Goal: Communication & Community: Answer question/provide support

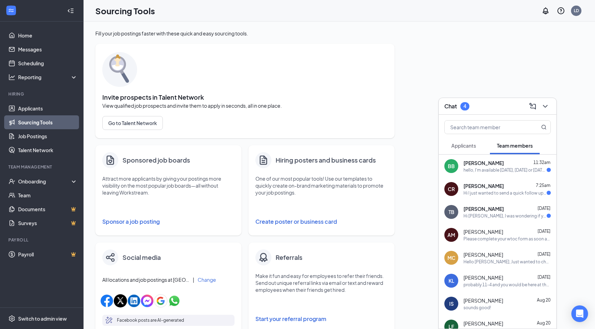
click at [510, 169] on div "hello, I'm available [DATE], [DATE] or [DATE] and the weekend" at bounding box center [504, 170] width 83 height 6
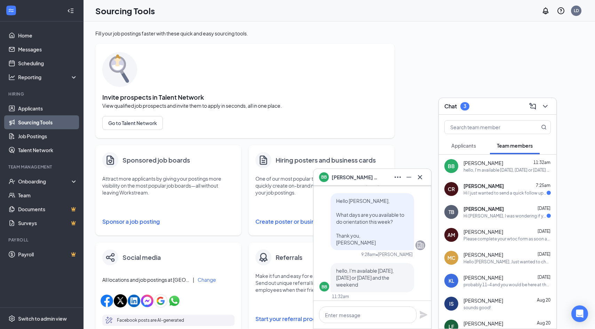
scroll to position [-5, 0]
click at [350, 312] on textarea at bounding box center [367, 315] width 97 height 17
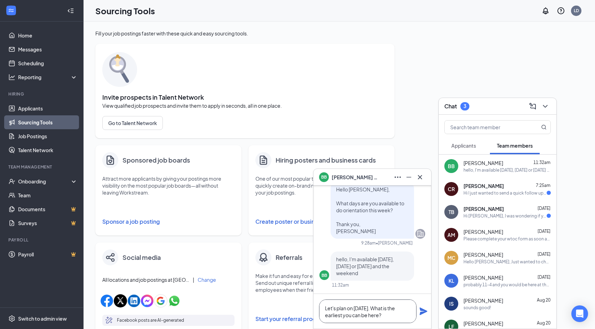
type textarea "Let's plan on [DATE]. What is the earliest you can be here?"
click at [423, 312] on icon "Plane" at bounding box center [424, 312] width 8 height 8
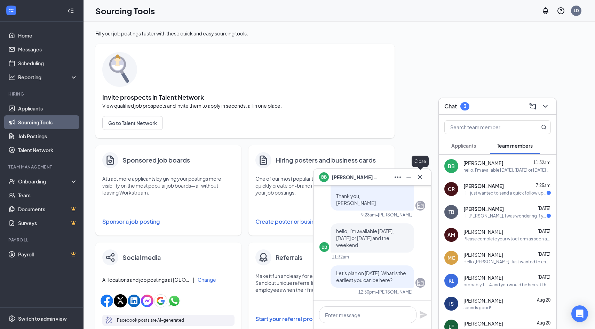
click at [420, 178] on icon "Cross" at bounding box center [420, 177] width 4 height 4
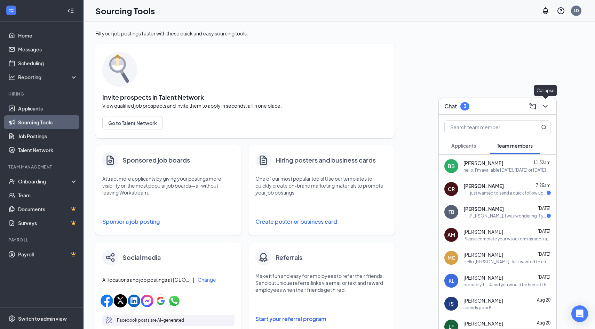
click at [545, 106] on icon "ChevronDown" at bounding box center [545, 106] width 8 height 8
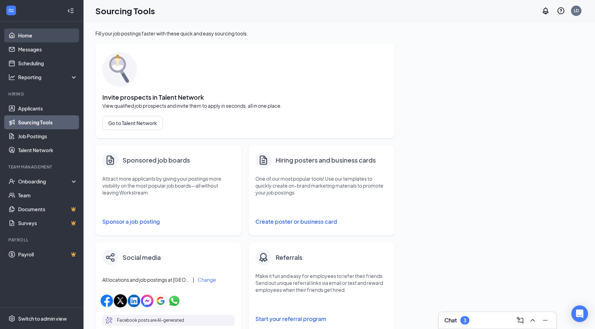
click at [30, 40] on link "Home" at bounding box center [47, 36] width 59 height 14
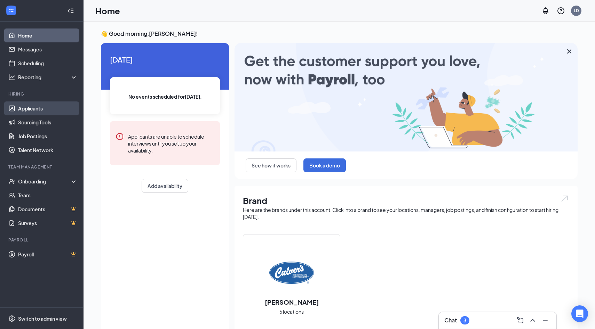
click at [33, 103] on link "Applicants" at bounding box center [47, 109] width 59 height 14
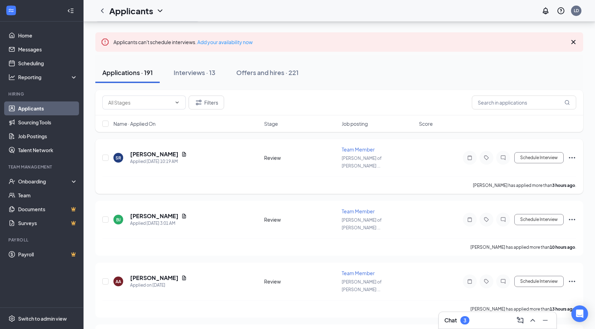
scroll to position [30, 0]
click at [157, 151] on h5 "[PERSON_NAME]" at bounding box center [154, 154] width 48 height 8
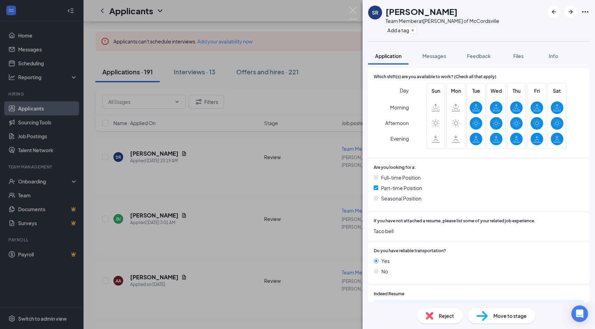
scroll to position [119, 0]
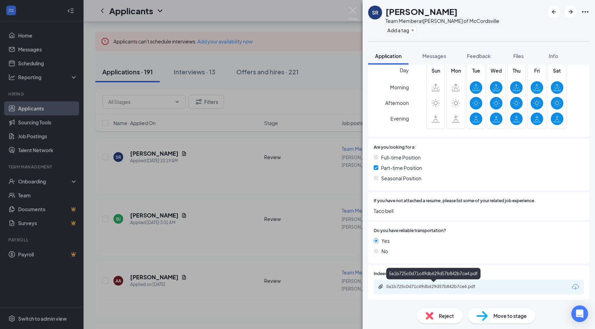
click at [423, 286] on div "5a1b725c0d71c49db629d57b842b7ce4.pdf" at bounding box center [434, 287] width 97 height 6
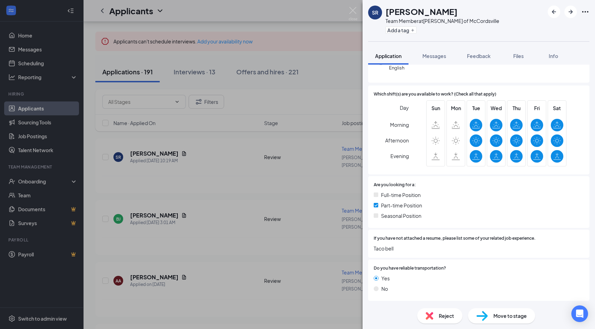
scroll to position [0, 0]
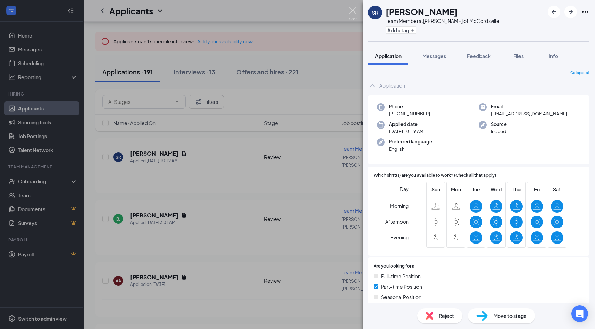
click at [354, 15] on img at bounding box center [353, 14] width 9 height 14
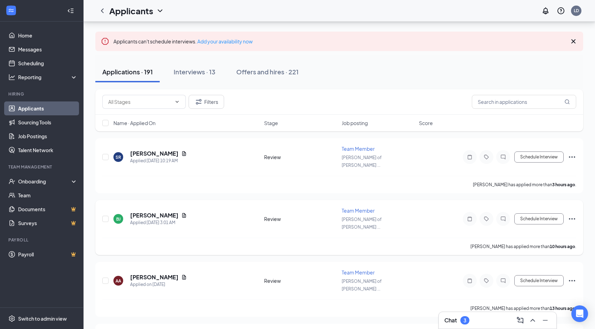
click at [181, 212] on div "[PERSON_NAME]" at bounding box center [158, 216] width 57 height 8
click at [182, 213] on icon "Document" at bounding box center [184, 216] width 6 height 6
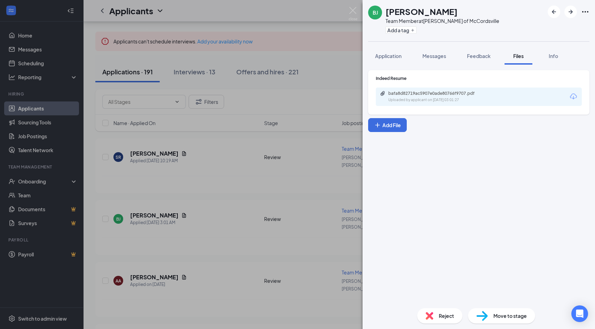
click at [491, 99] on div "Uploaded by applicant on [DATE] 03:01:27" at bounding box center [440, 100] width 104 height 6
click at [355, 11] on img at bounding box center [353, 14] width 9 height 14
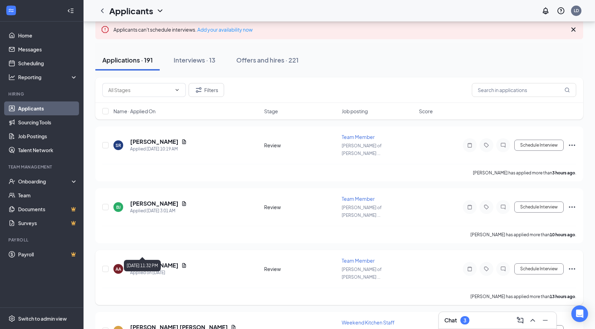
scroll to position [42, 0]
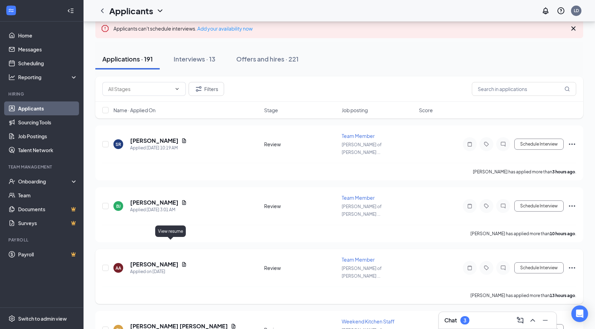
click at [182, 262] on icon "Document" at bounding box center [184, 264] width 4 height 5
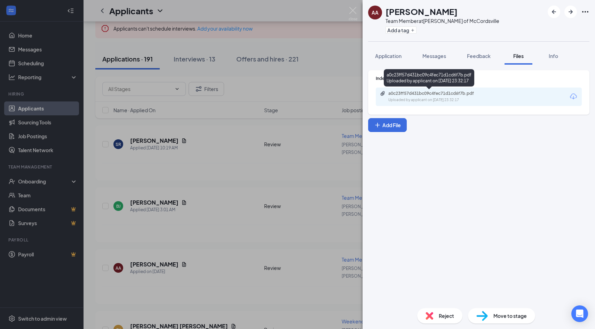
click at [422, 102] on div "Uploaded by applicant on [DATE] 23:32:17" at bounding box center [440, 100] width 104 height 6
click at [356, 10] on img at bounding box center [353, 14] width 9 height 14
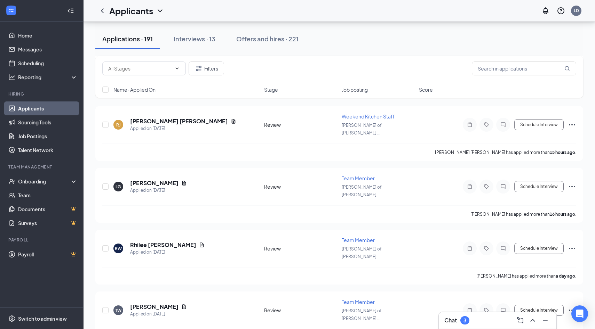
scroll to position [277, 0]
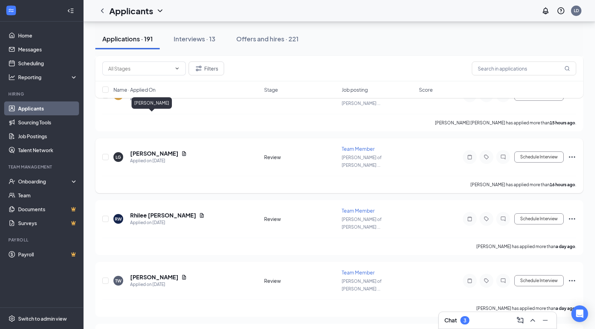
click at [150, 150] on h5 "[PERSON_NAME]" at bounding box center [154, 154] width 48 height 8
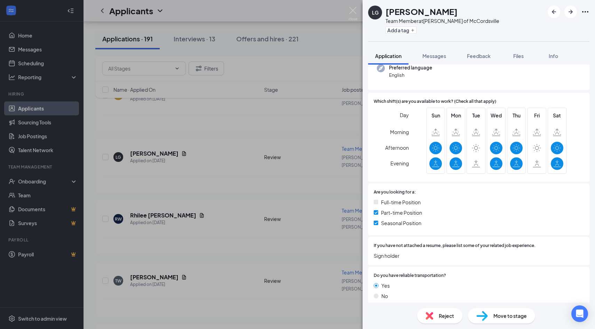
scroll to position [119, 0]
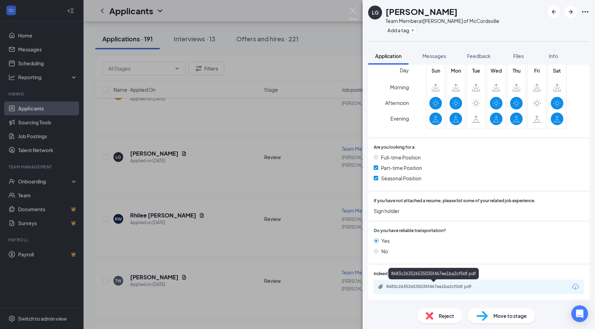
click at [422, 285] on div "8683c263526535035f467ee1ba2cf0df.pdf" at bounding box center [434, 287] width 97 height 6
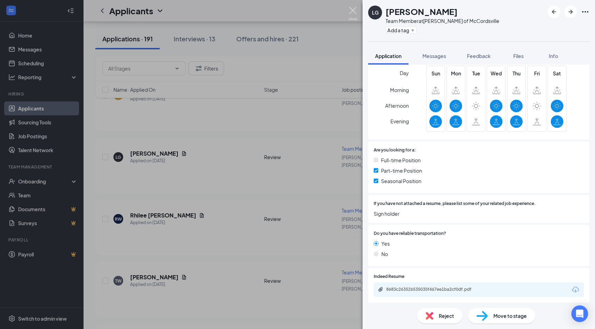
click at [356, 13] on img at bounding box center [353, 14] width 9 height 14
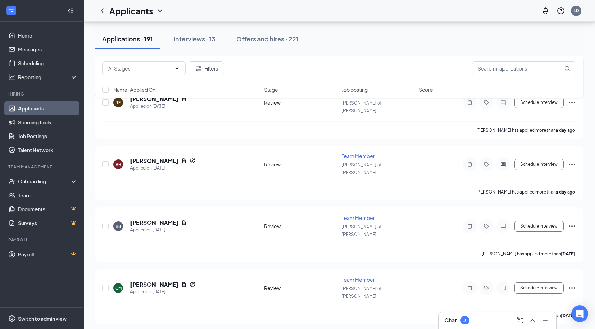
scroll to position [529, 0]
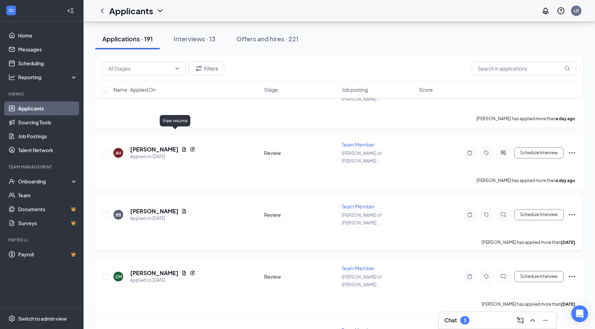
click at [181, 209] on icon "Document" at bounding box center [184, 212] width 6 height 6
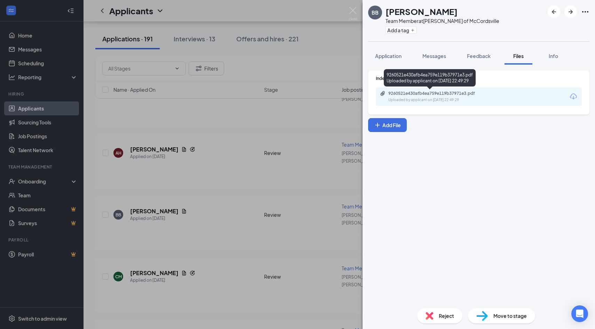
click at [452, 97] on div "9260521e430afb4ea759e119b37971e3.pdf Uploaded by applicant on [DATE] 22:49:29" at bounding box center [436, 97] width 113 height 12
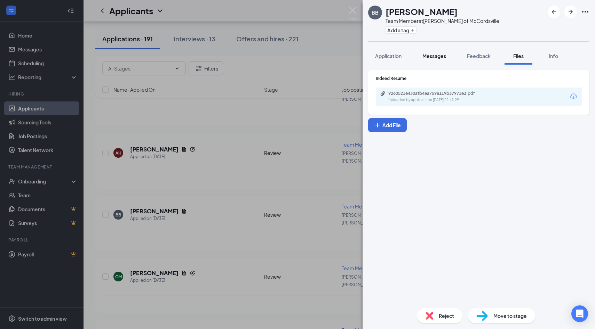
click at [443, 56] on span "Messages" at bounding box center [434, 56] width 24 height 6
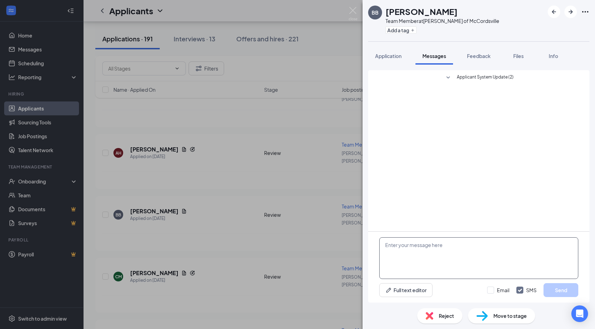
click at [443, 249] on textarea at bounding box center [478, 259] width 199 height 42
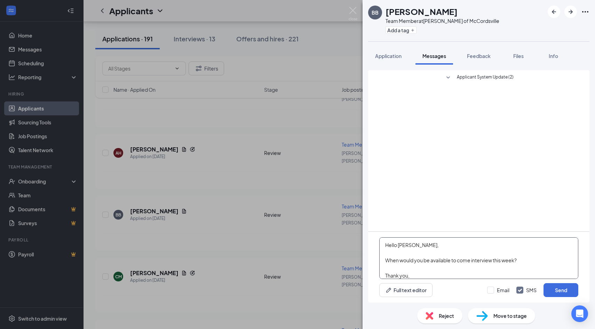
scroll to position [7, 0]
type textarea "Hello [PERSON_NAME], When would you be available to come interview this week? T…"
click at [492, 288] on input "Email" at bounding box center [498, 290] width 22 height 7
checkbox input "true"
click at [569, 287] on button "Send" at bounding box center [560, 291] width 35 height 14
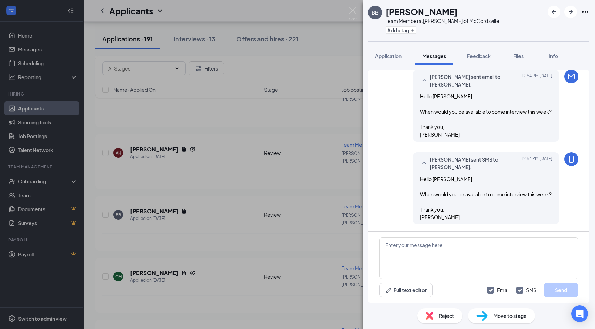
scroll to position [40, 0]
click at [352, 11] on img at bounding box center [353, 14] width 9 height 14
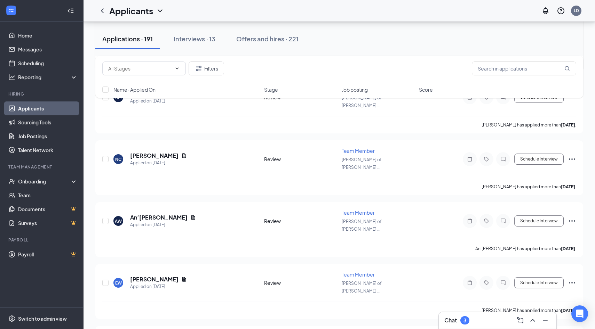
scroll to position [772, 0]
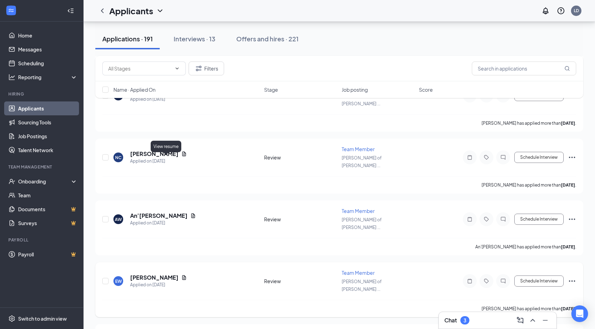
click at [182, 276] on icon "Document" at bounding box center [184, 278] width 4 height 5
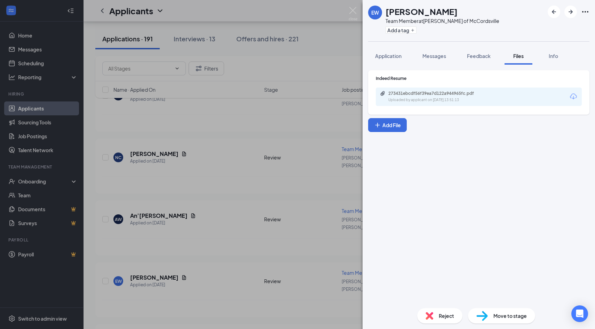
click at [438, 92] on div "273431ebcdf56f39ea7d122a944965fc.pdf" at bounding box center [436, 94] width 97 height 6
click at [355, 6] on div "EW [PERSON_NAME] Team Member at [PERSON_NAME] of McCordsville Add a tag Applica…" at bounding box center [297, 164] width 595 height 329
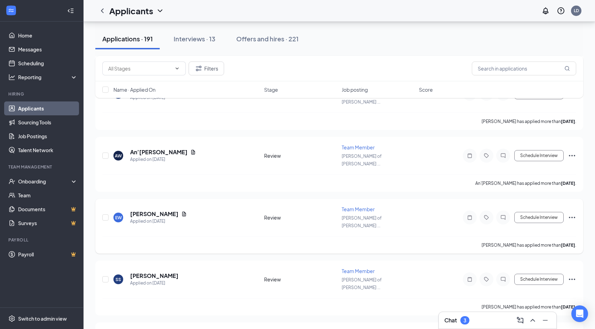
scroll to position [872, 0]
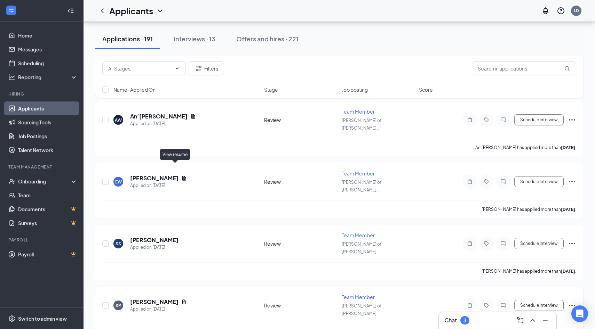
click at [181, 300] on icon "Document" at bounding box center [184, 303] width 6 height 6
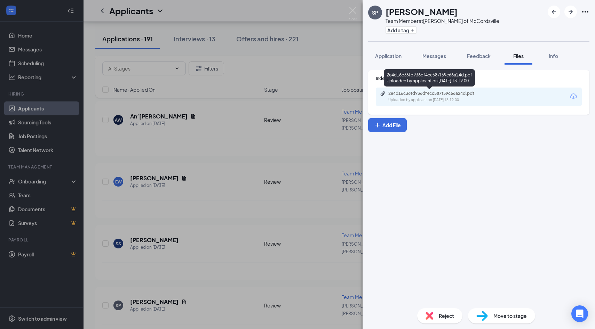
click at [436, 99] on div "Uploaded by applicant on [DATE] 13:19:00" at bounding box center [440, 100] width 104 height 6
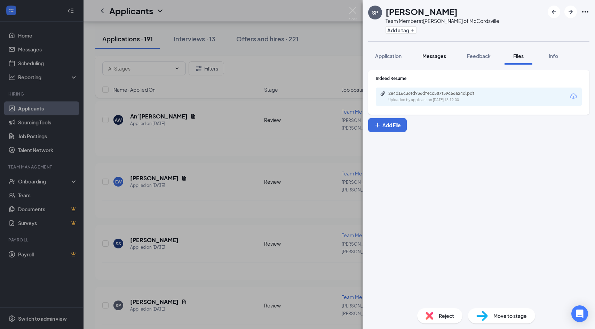
click at [434, 59] on button "Messages" at bounding box center [434, 55] width 38 height 17
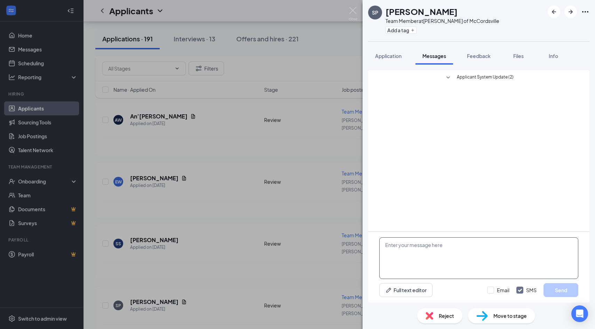
click at [429, 261] on textarea at bounding box center [478, 259] width 199 height 42
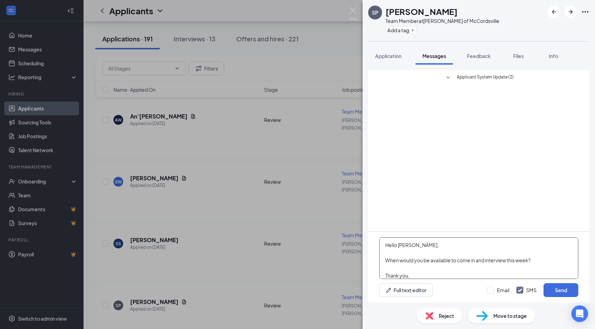
scroll to position [7, 0]
type textarea "Hello [PERSON_NAME], When would you be available to come in and interview this …"
click at [492, 291] on input "Email" at bounding box center [498, 290] width 22 height 7
checkbox input "true"
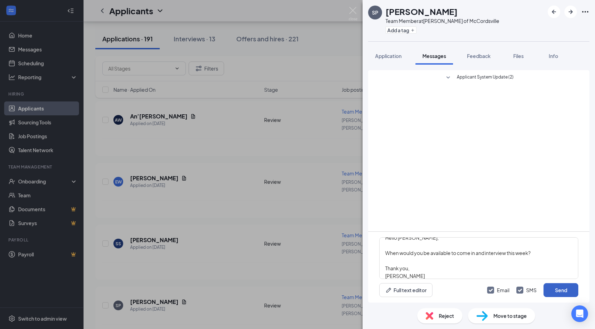
click at [564, 291] on button "Send" at bounding box center [560, 291] width 35 height 14
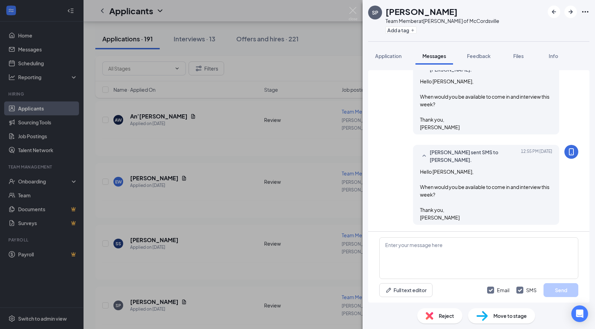
scroll to position [40, 0]
click at [354, 11] on img at bounding box center [353, 14] width 9 height 14
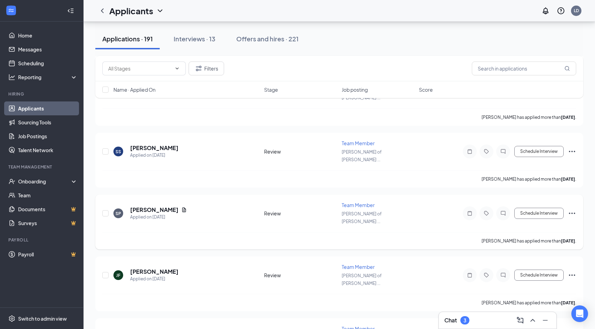
scroll to position [1022, 0]
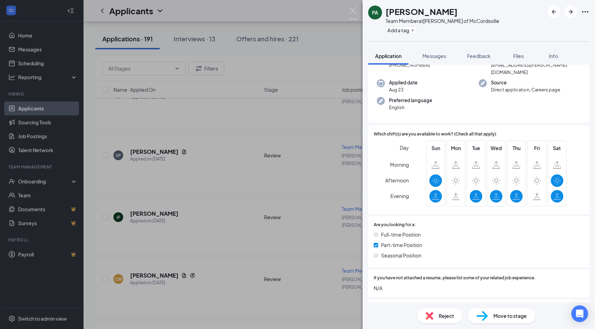
scroll to position [98, 0]
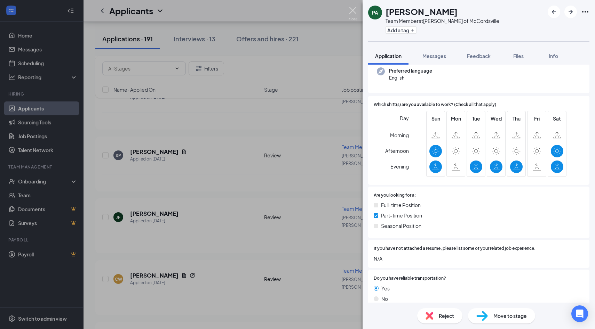
click at [352, 9] on img at bounding box center [353, 14] width 9 height 14
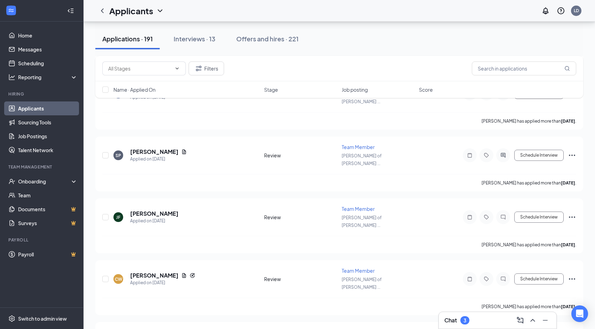
click at [476, 320] on div "Chat 3" at bounding box center [497, 320] width 106 height 11
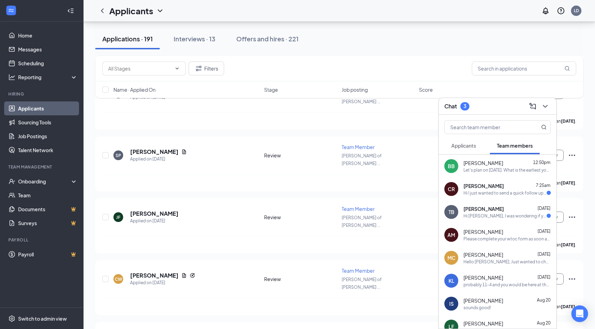
click at [465, 143] on span "Applicants" at bounding box center [463, 146] width 25 height 6
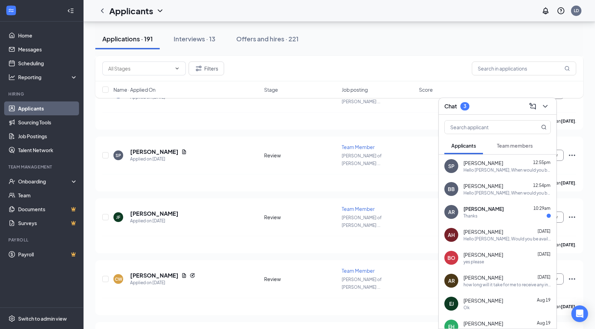
click at [485, 217] on div "Thanks" at bounding box center [506, 216] width 87 height 6
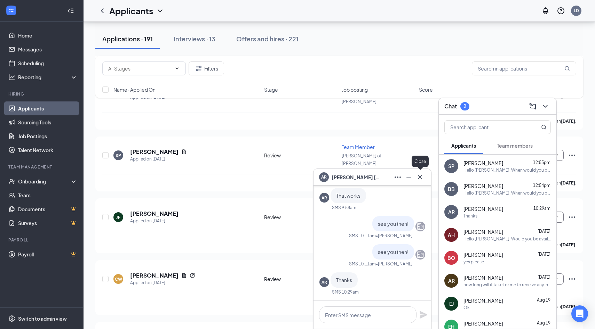
click at [416, 175] on icon "Cross" at bounding box center [420, 177] width 8 height 8
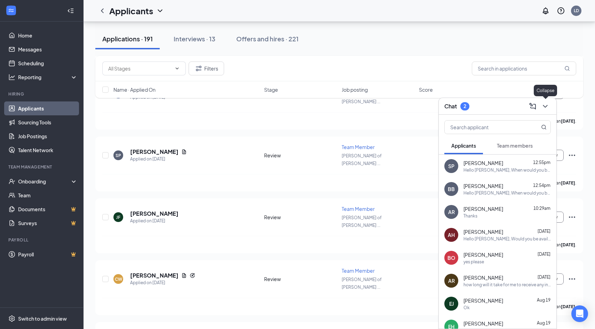
click at [544, 106] on icon "ChevronDown" at bounding box center [545, 106] width 5 height 3
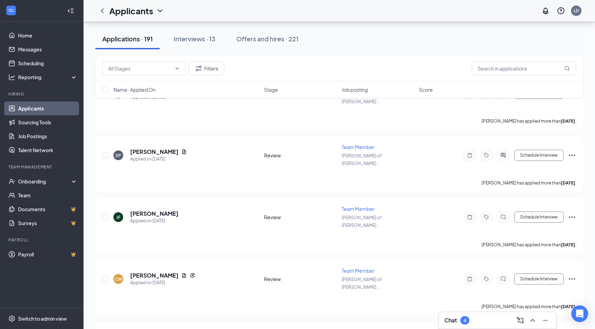
click at [464, 321] on div "4" at bounding box center [464, 321] width 3 height 6
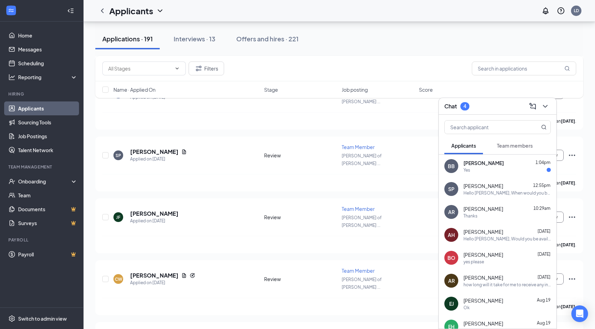
click at [469, 154] on button "Applicants" at bounding box center [463, 145] width 39 height 17
click at [470, 169] on div "Yes" at bounding box center [466, 170] width 7 height 6
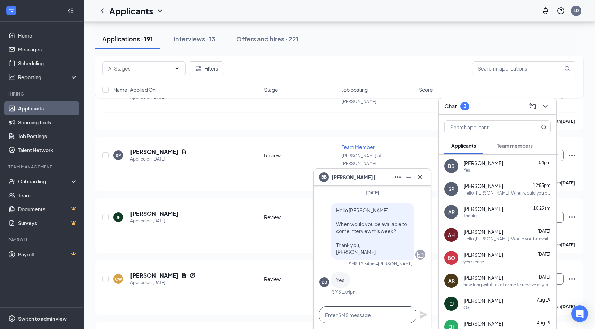
click at [360, 312] on textarea at bounding box center [367, 315] width 97 height 17
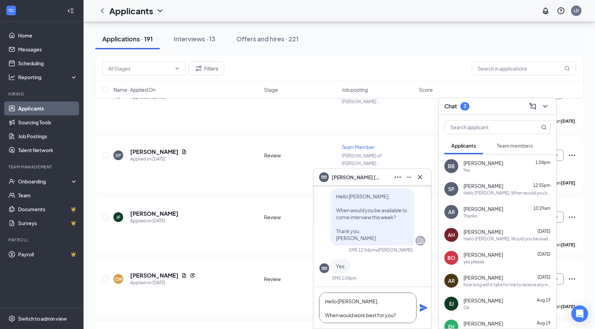
type textarea "Hello [PERSON_NAME], When would work best for you?"
click at [426, 306] on icon "Plane" at bounding box center [423, 308] width 8 height 8
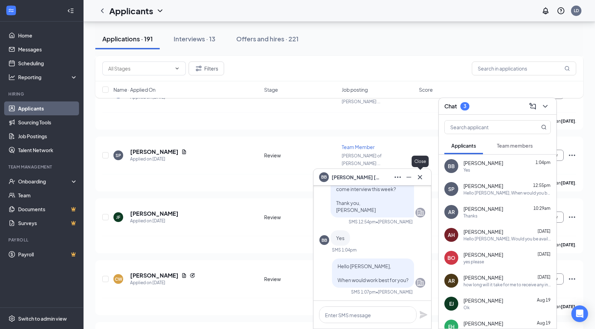
click at [417, 176] on icon "Cross" at bounding box center [420, 177] width 8 height 8
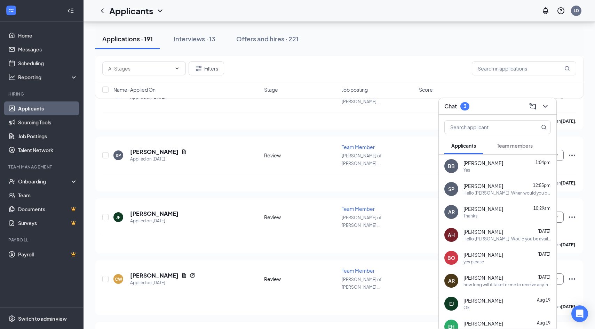
click at [527, 153] on button "Team members" at bounding box center [515, 145] width 50 height 17
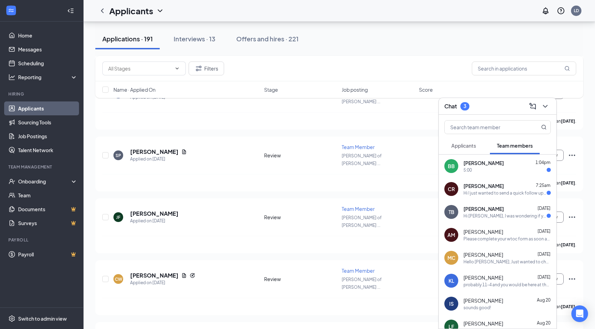
click at [509, 169] on div "5:00" at bounding box center [506, 170] width 87 height 6
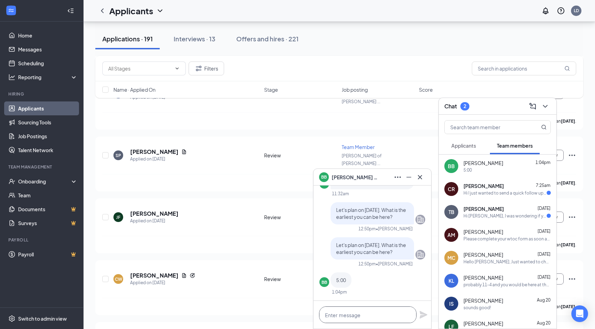
click at [383, 320] on textarea at bounding box center [367, 315] width 97 height 17
type textarea "Sounds good - I will see you then!"
click at [421, 316] on icon "Plane" at bounding box center [424, 315] width 8 height 8
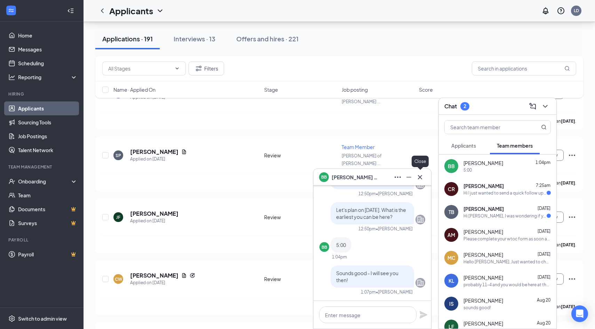
click at [420, 178] on icon "Cross" at bounding box center [420, 177] width 8 height 8
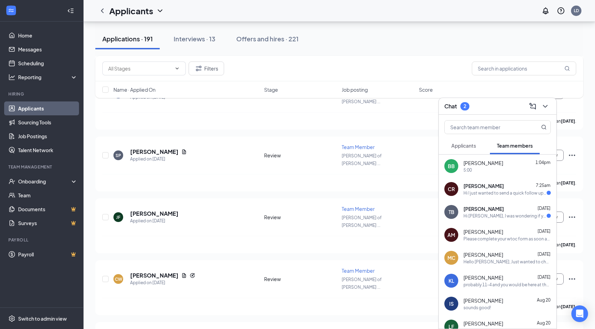
click at [471, 191] on div "Hi I just wanted to send a quick follow up is there any update on my schedule?" at bounding box center [504, 193] width 83 height 6
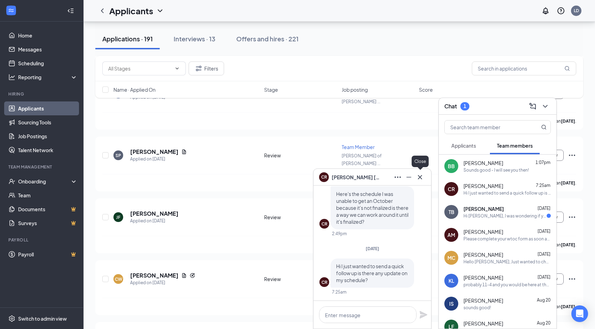
click at [421, 176] on icon "Cross" at bounding box center [420, 177] width 4 height 4
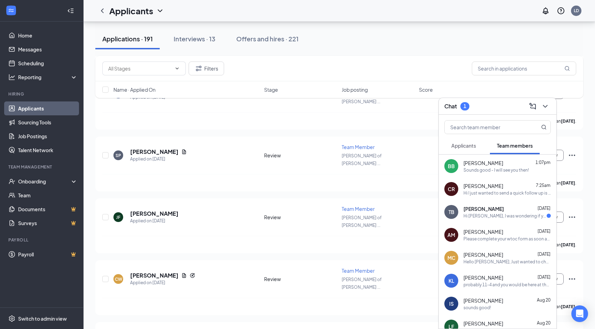
click at [498, 221] on div "[PERSON_NAME] [DATE] Hi [PERSON_NAME], I was wondering if you have any updates …" at bounding box center [498, 212] width 118 height 23
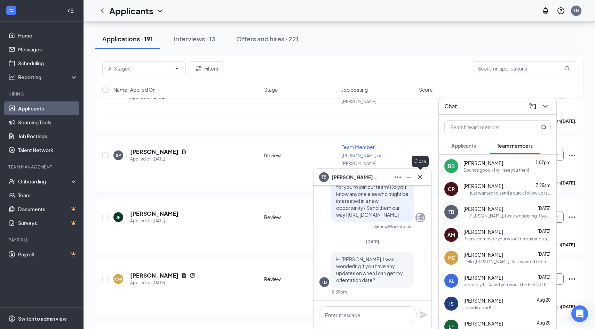
click at [418, 178] on icon "Cross" at bounding box center [420, 177] width 4 height 4
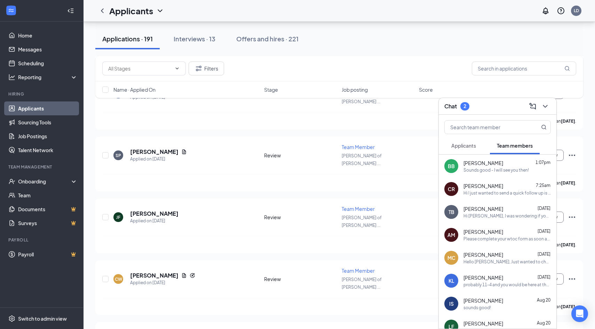
click at [479, 152] on button "Applicants" at bounding box center [463, 145] width 39 height 17
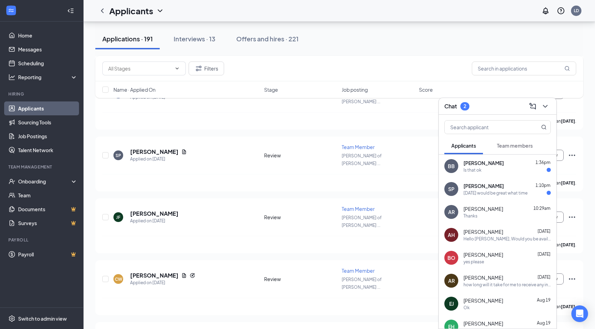
click at [473, 192] on div "[DATE] would be great what time" at bounding box center [495, 193] width 64 height 6
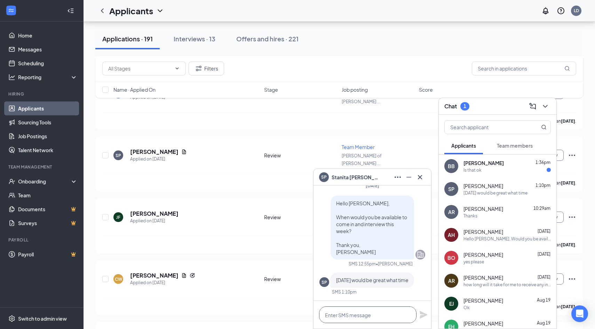
click at [352, 316] on textarea at bounding box center [367, 315] width 97 height 17
type textarea "I can do 2 or 4 pm"
click at [424, 315] on icon "Plane" at bounding box center [424, 315] width 8 height 8
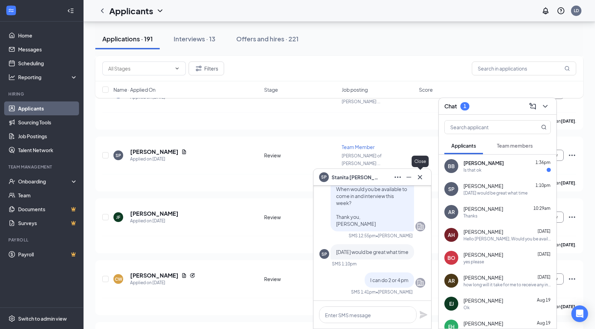
click at [421, 178] on icon "Cross" at bounding box center [420, 177] width 4 height 4
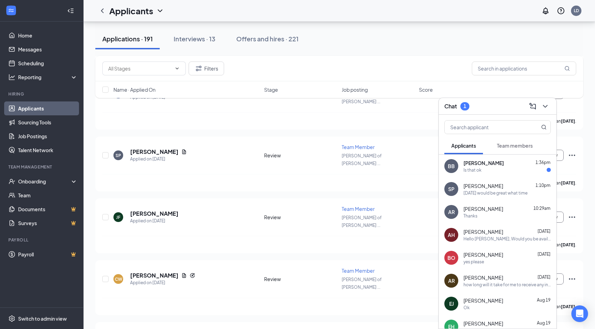
click at [483, 173] on div "Is that ok" at bounding box center [506, 170] width 87 height 6
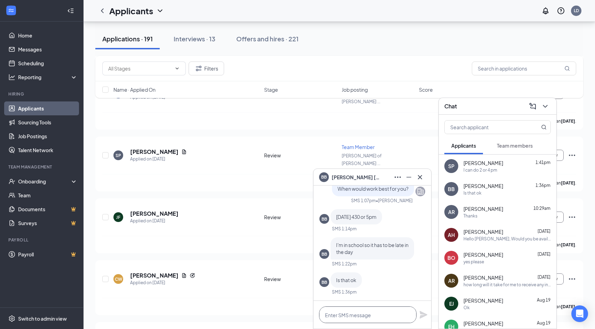
click at [351, 314] on textarea at bounding box center [367, 315] width 97 height 17
click at [481, 230] on span "[PERSON_NAME]" at bounding box center [483, 232] width 40 height 7
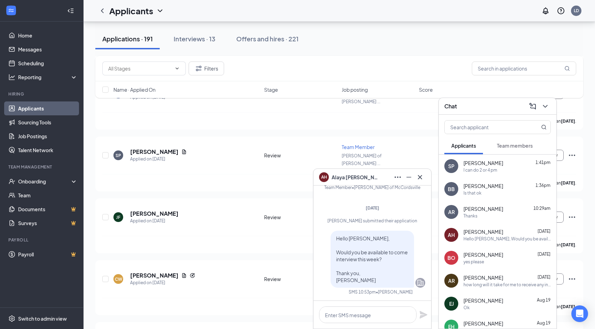
click at [422, 179] on icon "Cross" at bounding box center [420, 177] width 8 height 8
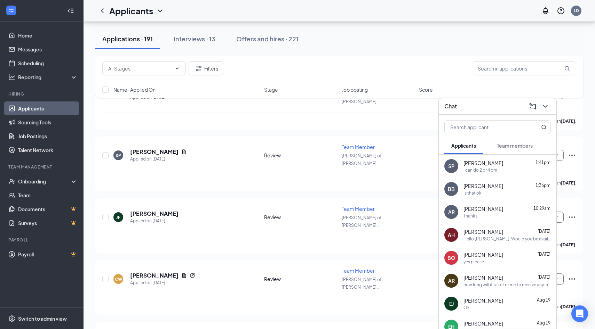
click at [481, 190] on div "Is that ok" at bounding box center [506, 193] width 87 height 6
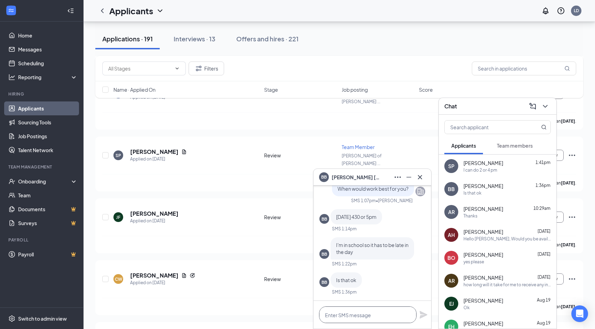
click at [384, 313] on textarea at bounding box center [367, 315] width 97 height 17
type textarea "[DATE] at 4:30 is fine"
click at [418, 315] on div "[DATE] at 4:30 is fine" at bounding box center [372, 315] width 118 height 28
click at [421, 315] on icon "Plane" at bounding box center [423, 315] width 8 height 8
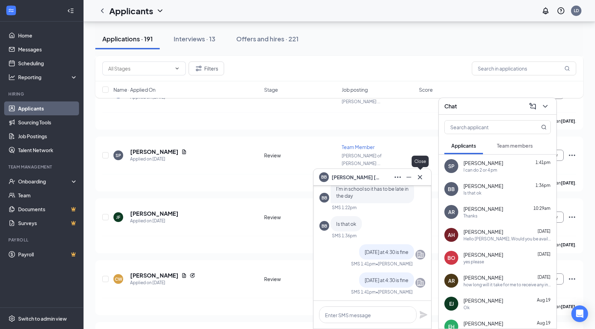
click at [417, 175] on icon "Cross" at bounding box center [420, 177] width 8 height 8
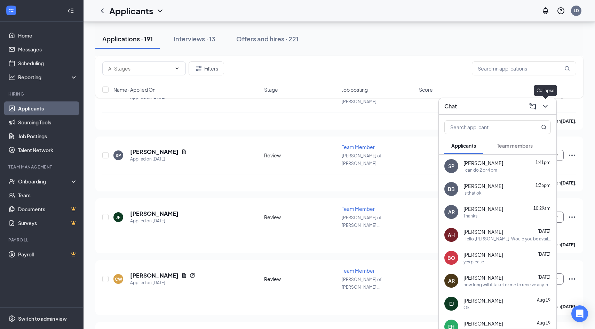
click at [543, 105] on icon "ChevronDown" at bounding box center [545, 106] width 5 height 3
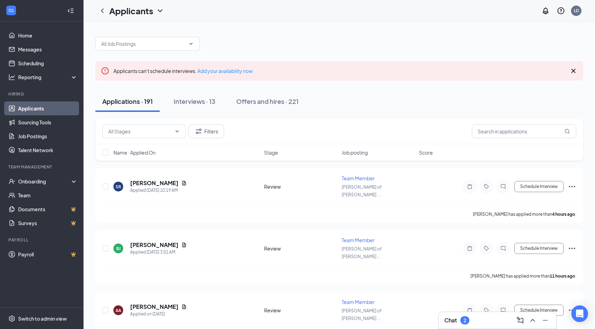
click at [482, 318] on div "Chat 2" at bounding box center [497, 320] width 106 height 11
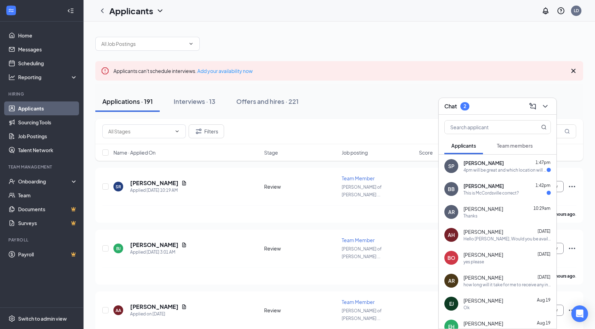
click at [481, 176] on div "SP [PERSON_NAME] 1:47pm 4pm will be great and which location will I be coming?" at bounding box center [498, 166] width 118 height 23
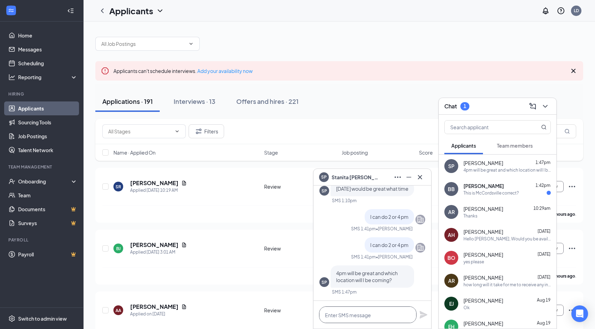
click at [350, 320] on textarea at bounding box center [367, 315] width 97 height 17
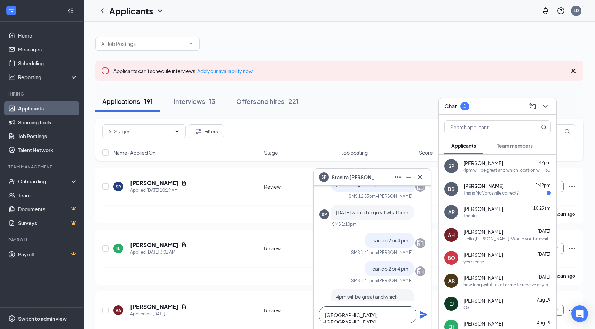
scroll to position [-26, 0]
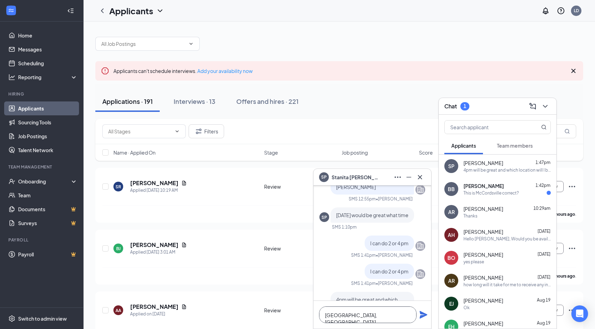
type textarea "[GEOGRAPHIC_DATA], [GEOGRAPHIC_DATA]"
click at [421, 317] on icon "Plane" at bounding box center [424, 315] width 8 height 8
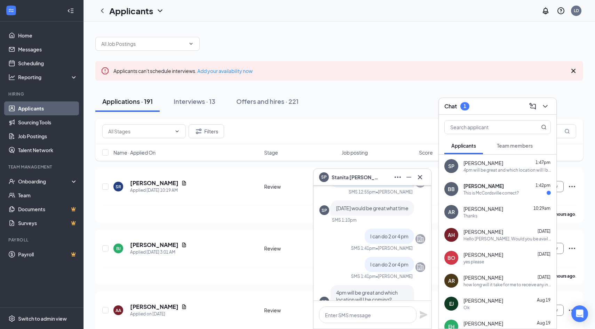
scroll to position [0, 0]
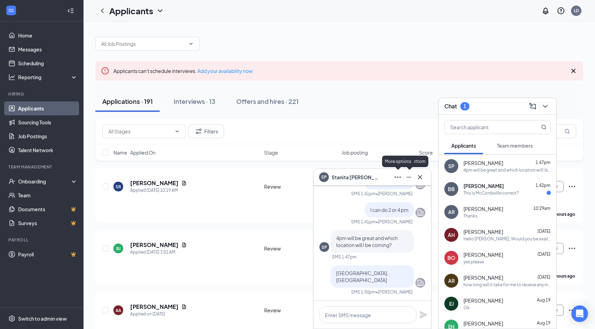
click at [407, 179] on icon "Minimize" at bounding box center [409, 177] width 8 height 8
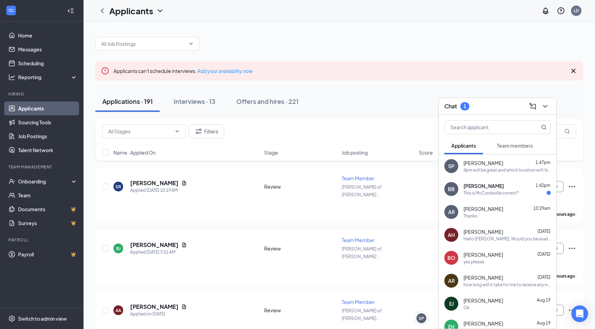
click at [476, 192] on div "This is McCordsville correct?" at bounding box center [490, 193] width 55 height 6
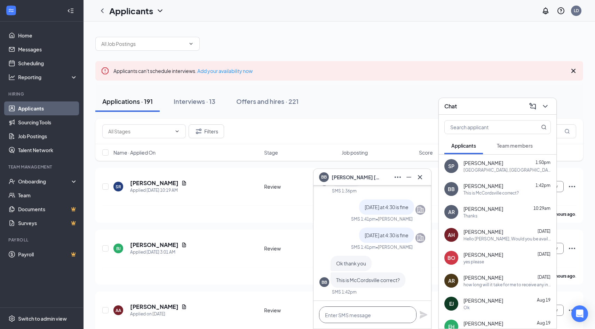
click at [364, 318] on textarea at bounding box center [367, 315] width 97 height 17
type textarea "yessir"
click at [423, 315] on icon "Plane" at bounding box center [424, 315] width 8 height 8
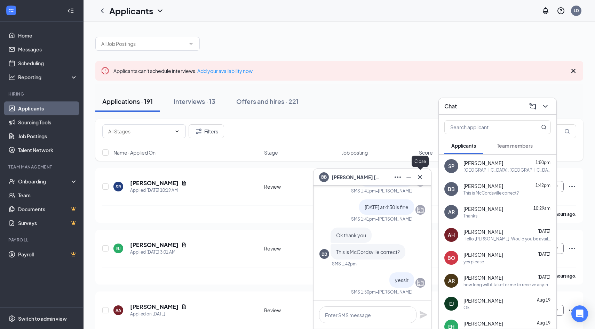
click at [419, 178] on icon "Cross" at bounding box center [420, 177] width 4 height 4
